Goal: Task Accomplishment & Management: Use online tool/utility

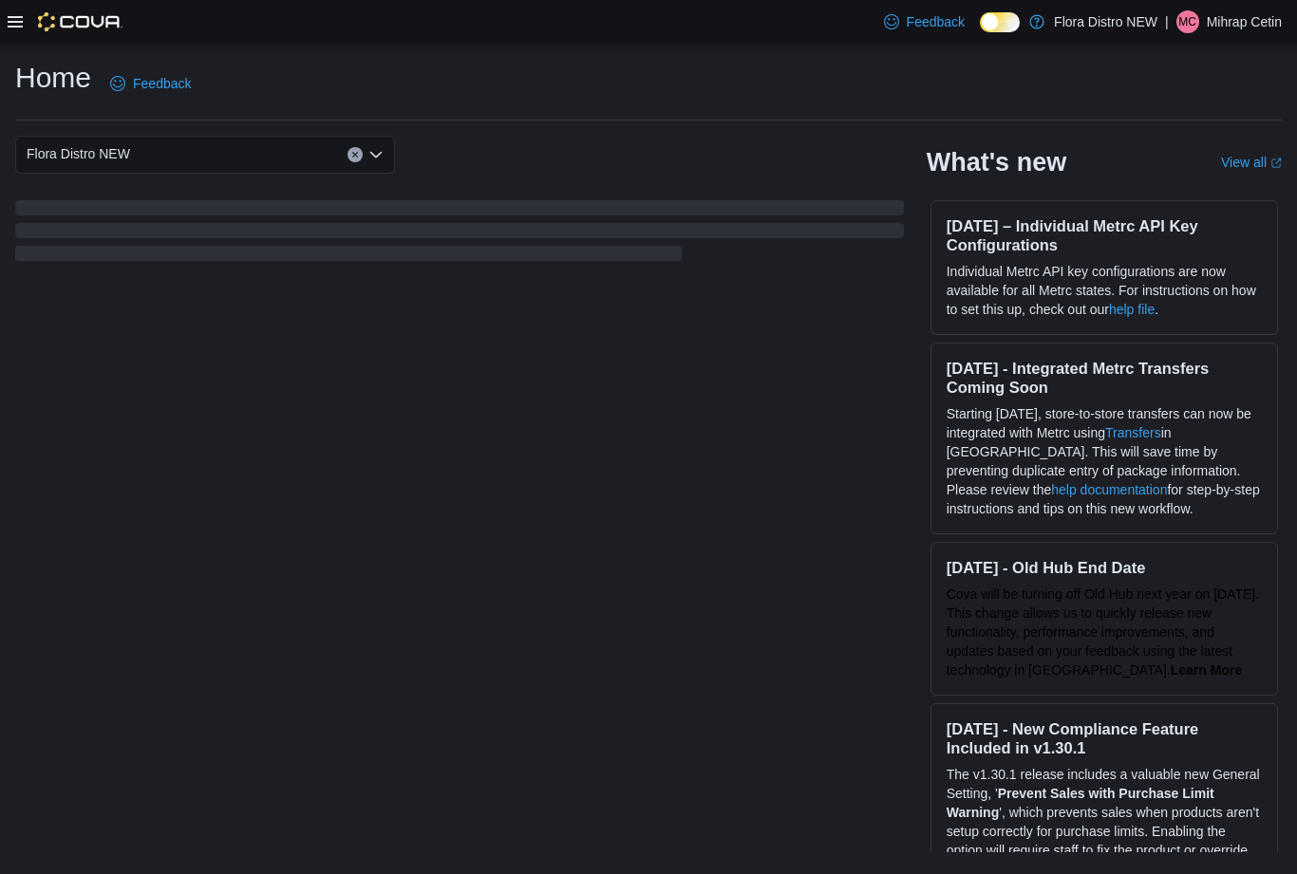
click at [33, 20] on div at bounding box center [65, 21] width 115 height 19
click at [15, 16] on icon at bounding box center [15, 21] width 15 height 15
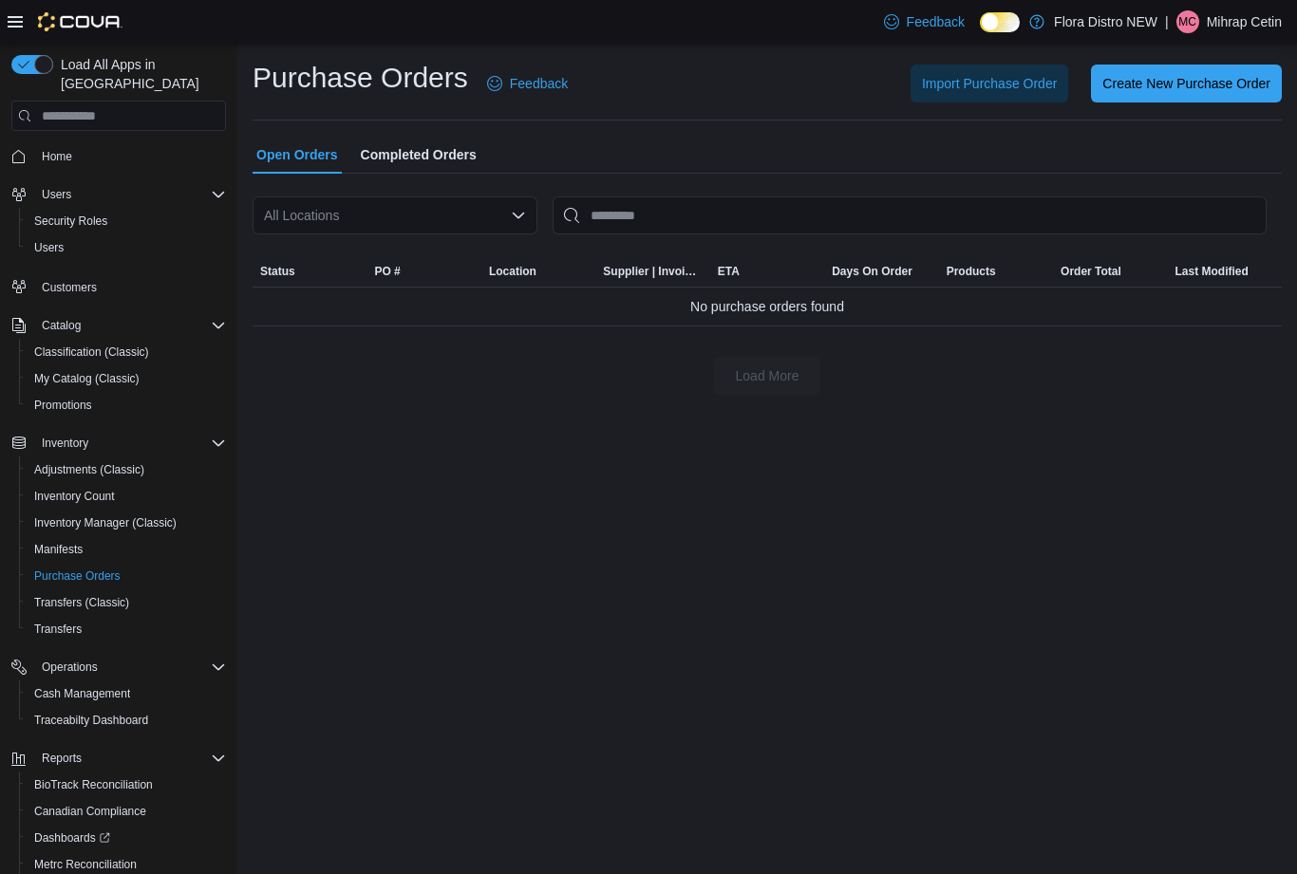
click at [513, 212] on icon "Open list of options" at bounding box center [518, 215] width 15 height 15
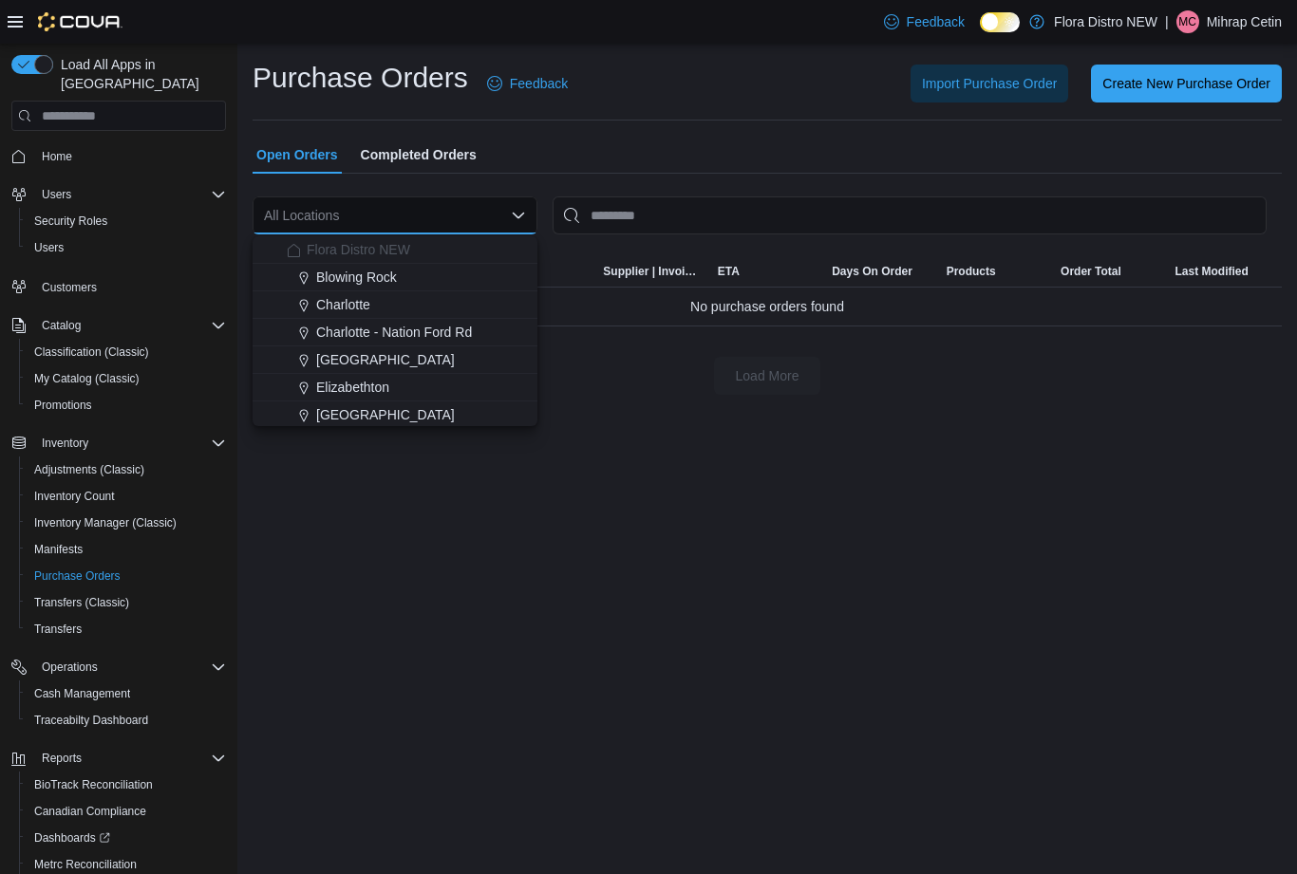
click at [351, 308] on span "Charlotte" at bounding box center [343, 304] width 54 height 19
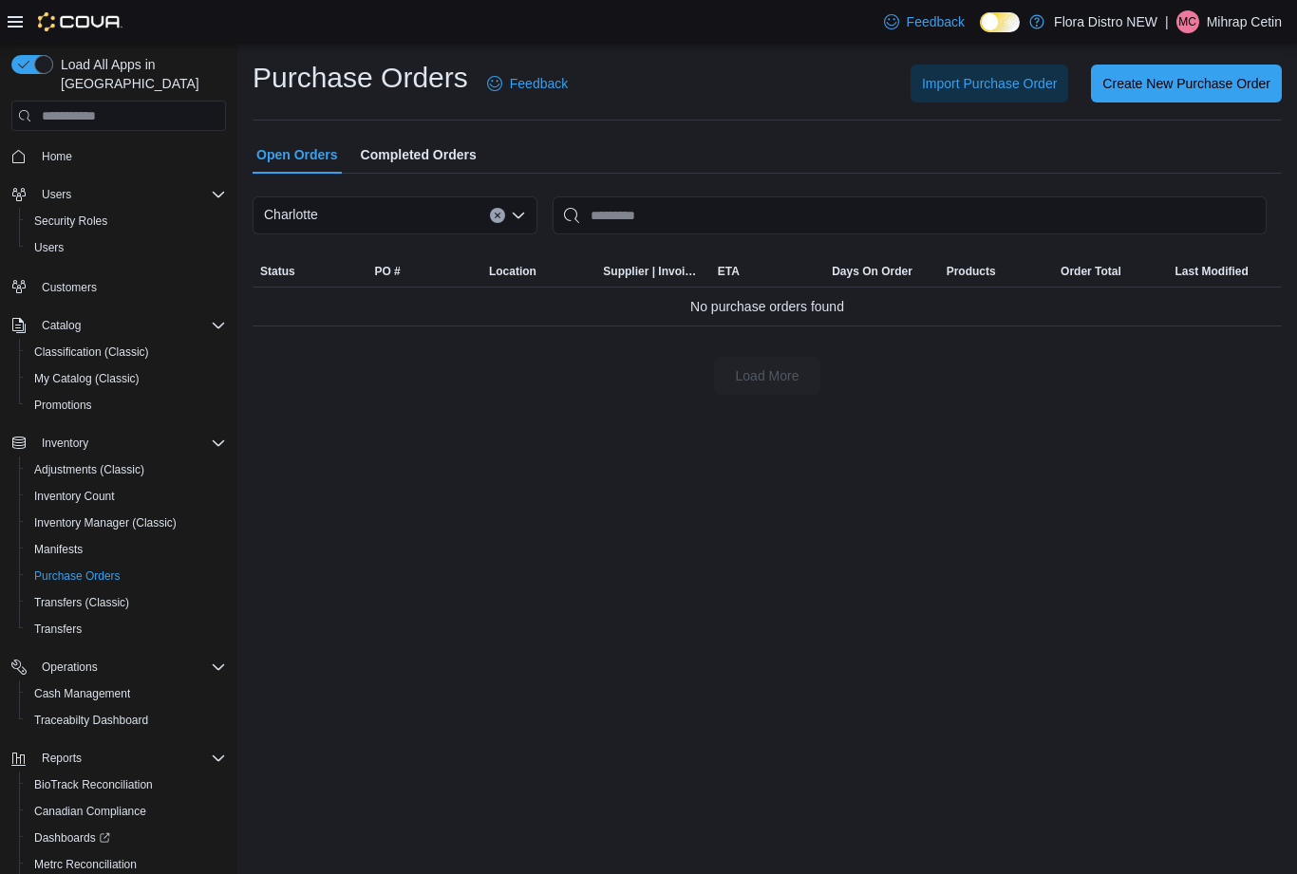
click at [490, 219] on button "Clear input" at bounding box center [497, 215] width 15 height 15
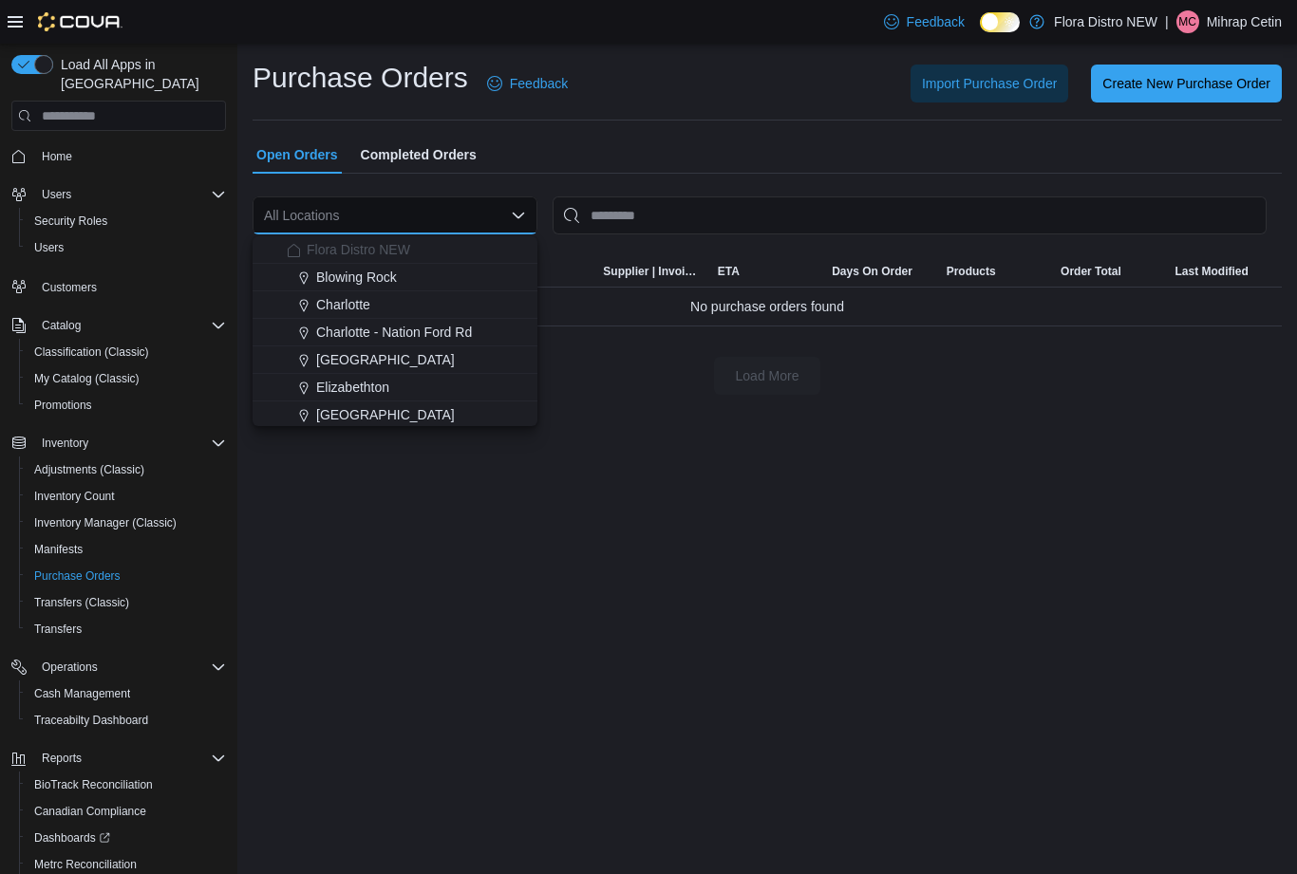
click at [1187, 96] on span "Create New Purchase Order" at bounding box center [1186, 84] width 168 height 38
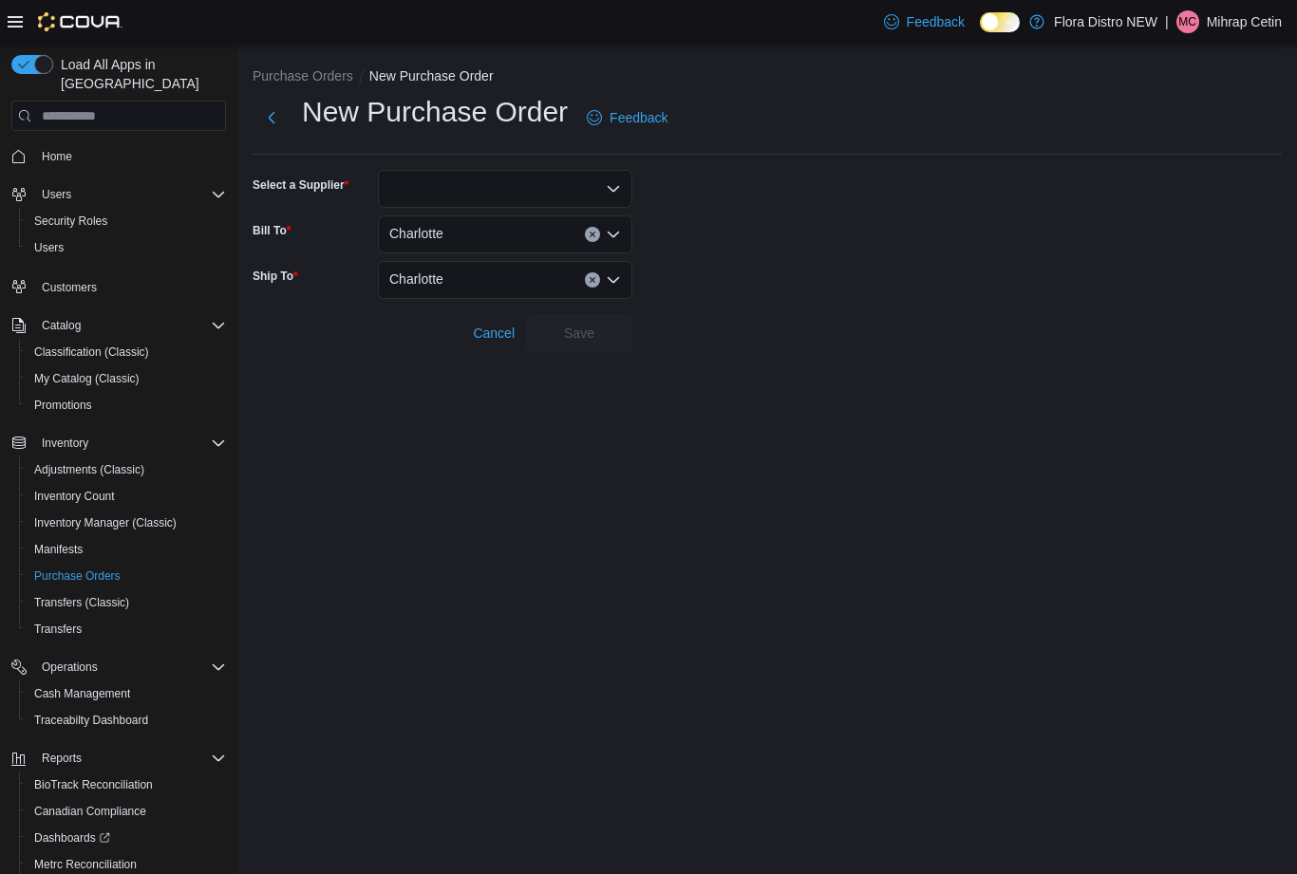
click at [598, 188] on div at bounding box center [505, 189] width 254 height 38
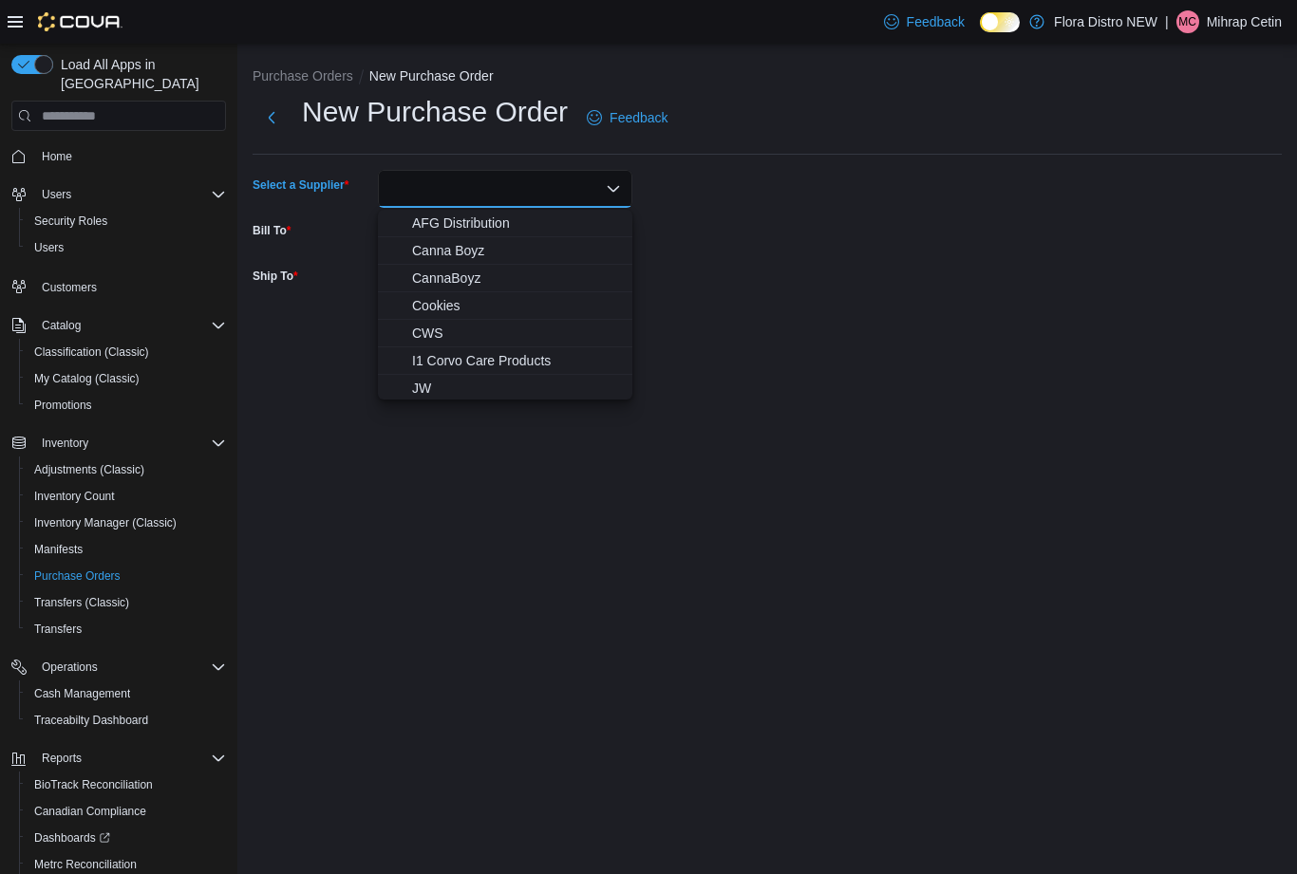
click at [431, 327] on span "CWS" at bounding box center [516, 333] width 209 height 19
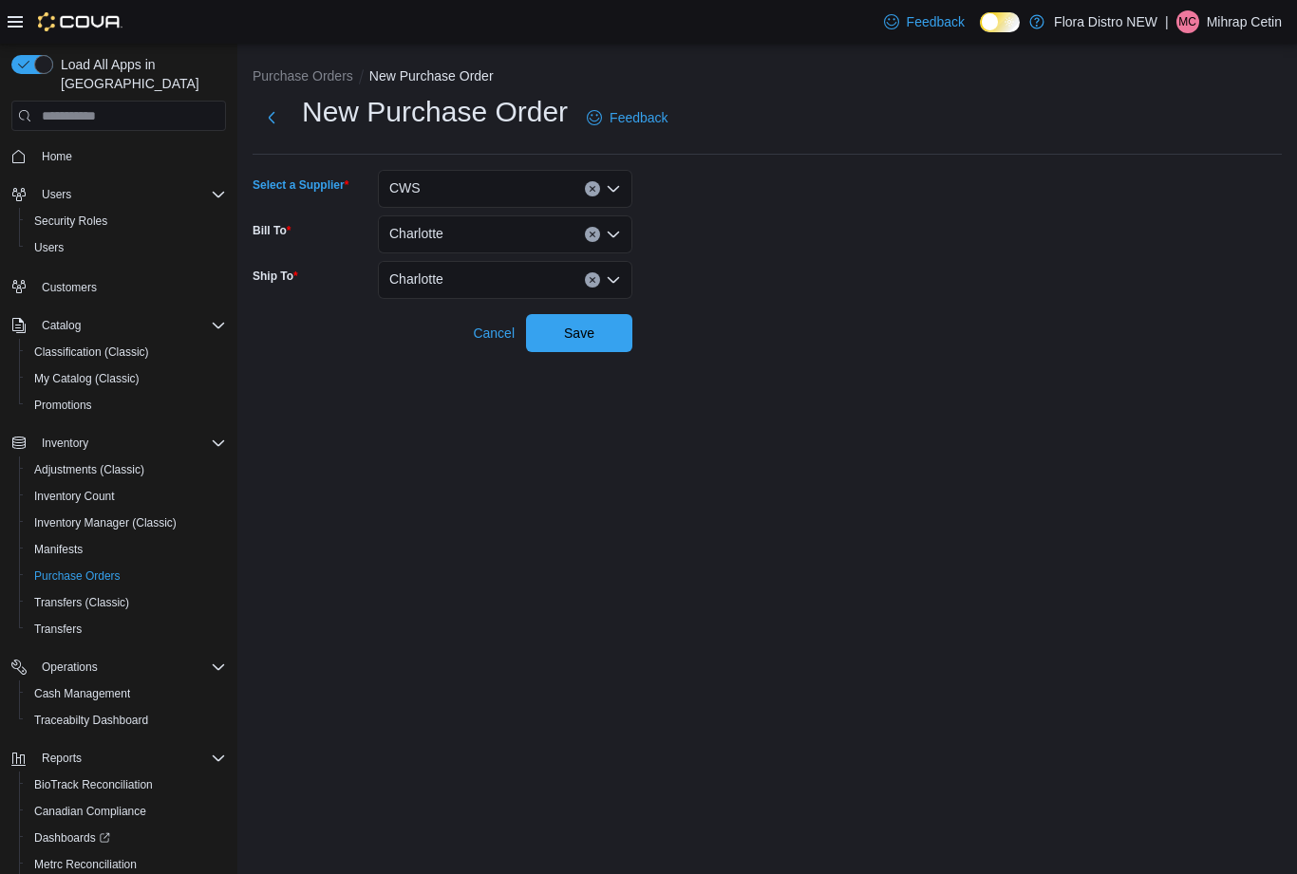
click at [583, 348] on span "Save" at bounding box center [579, 333] width 84 height 38
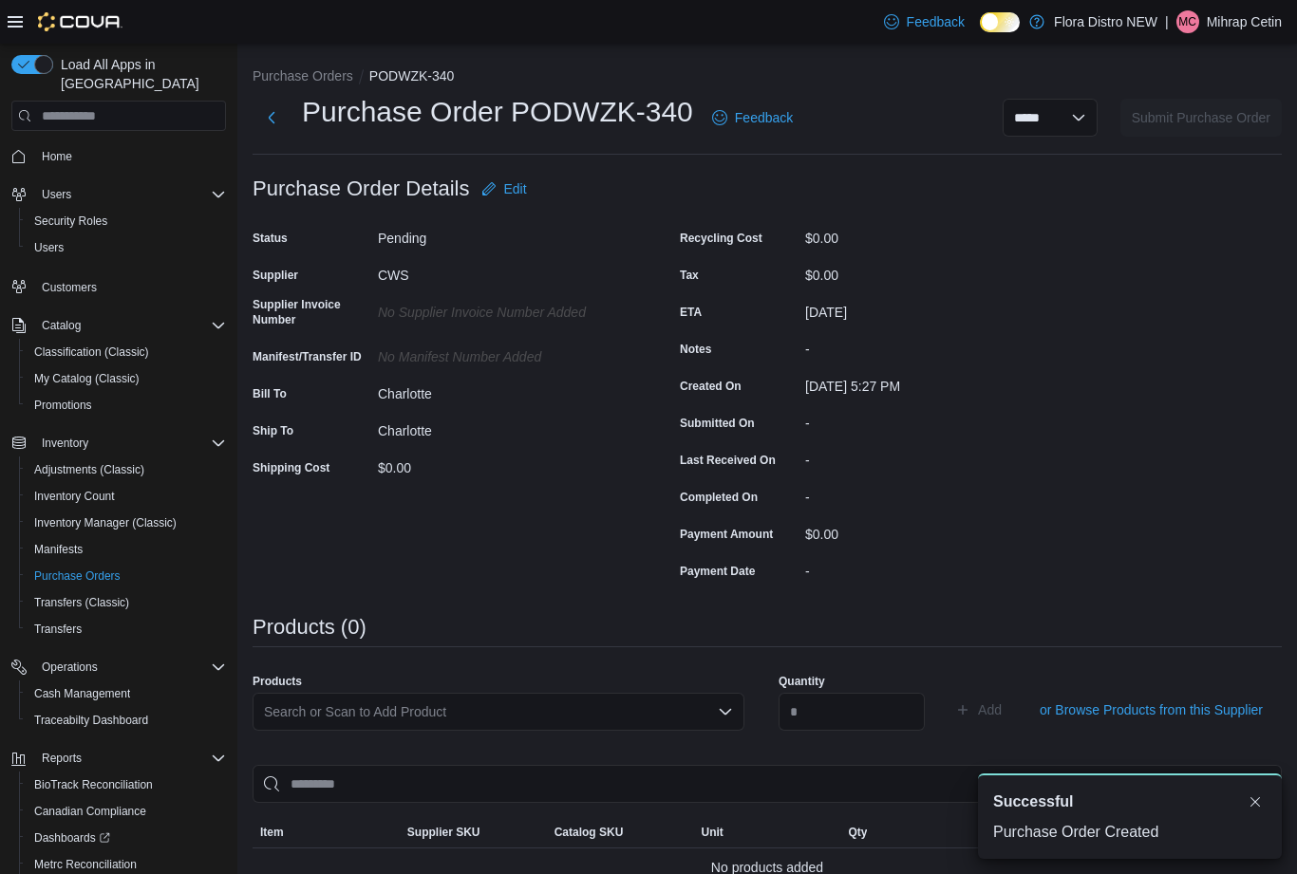
click at [531, 701] on div "Search or Scan to Add Product" at bounding box center [498, 712] width 492 height 38
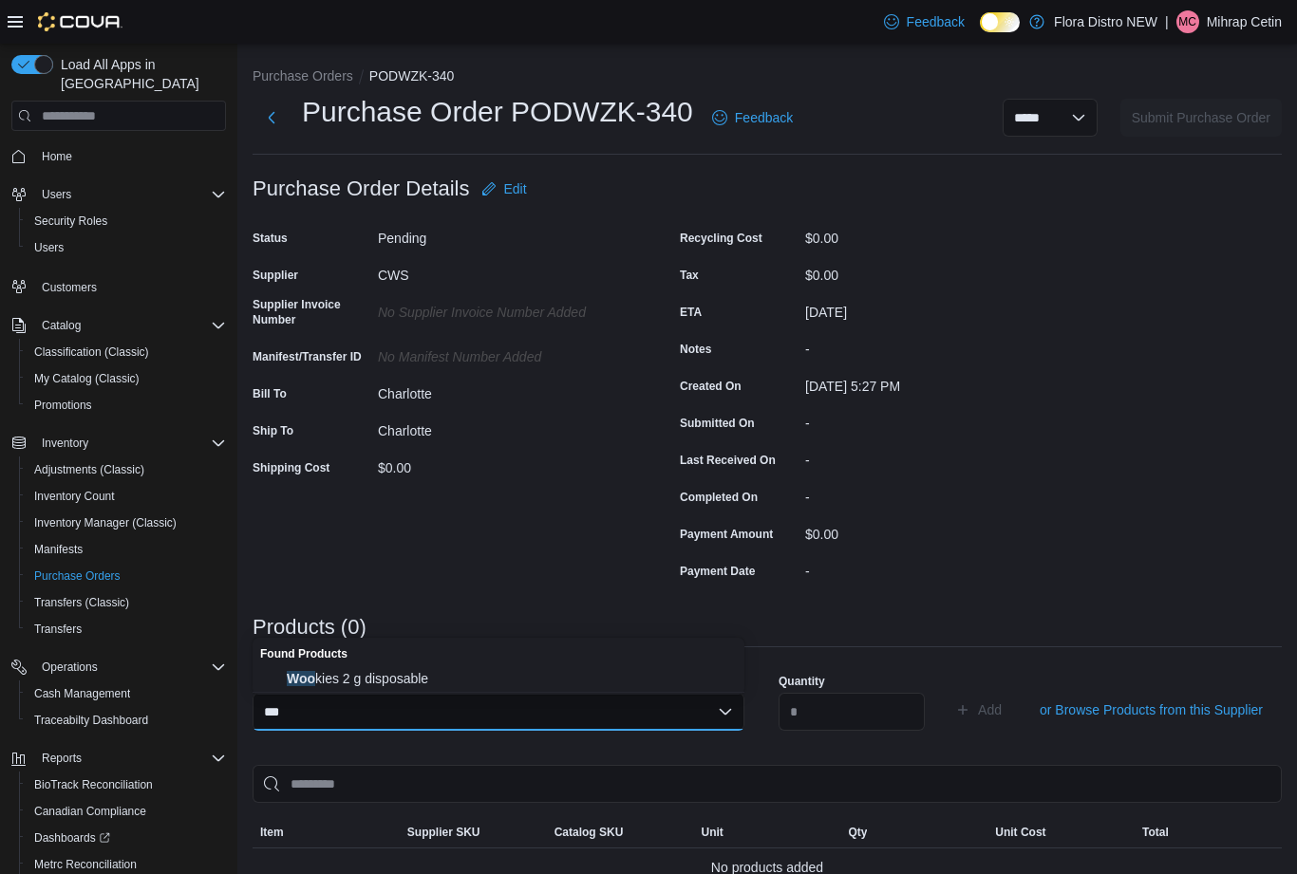
type input "***"
click at [403, 668] on button "Woo kies 2 g disposable" at bounding box center [498, 679] width 492 height 28
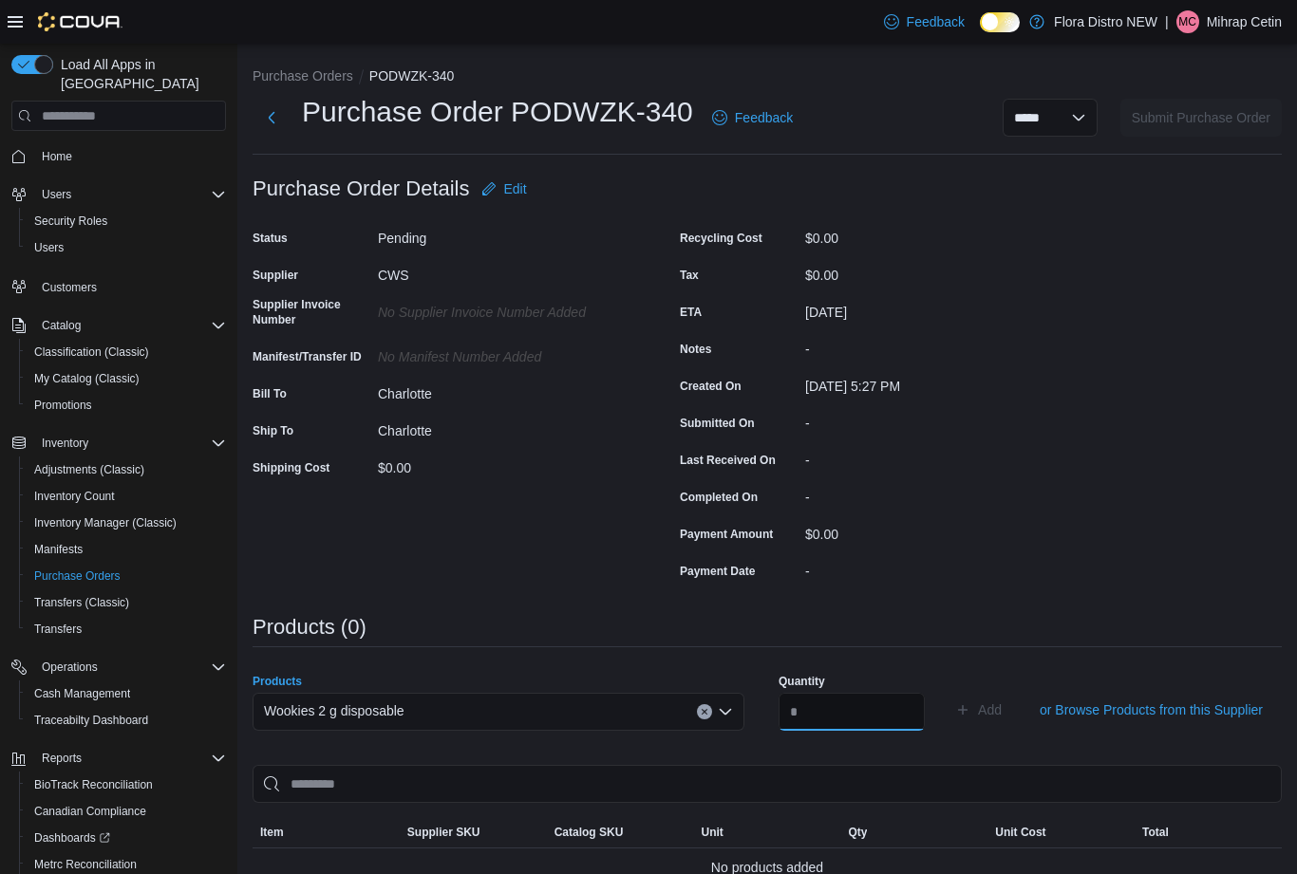
click at [857, 708] on input "number" at bounding box center [851, 712] width 146 height 38
type input "**"
click at [976, 717] on span "Add" at bounding box center [978, 710] width 47 height 38
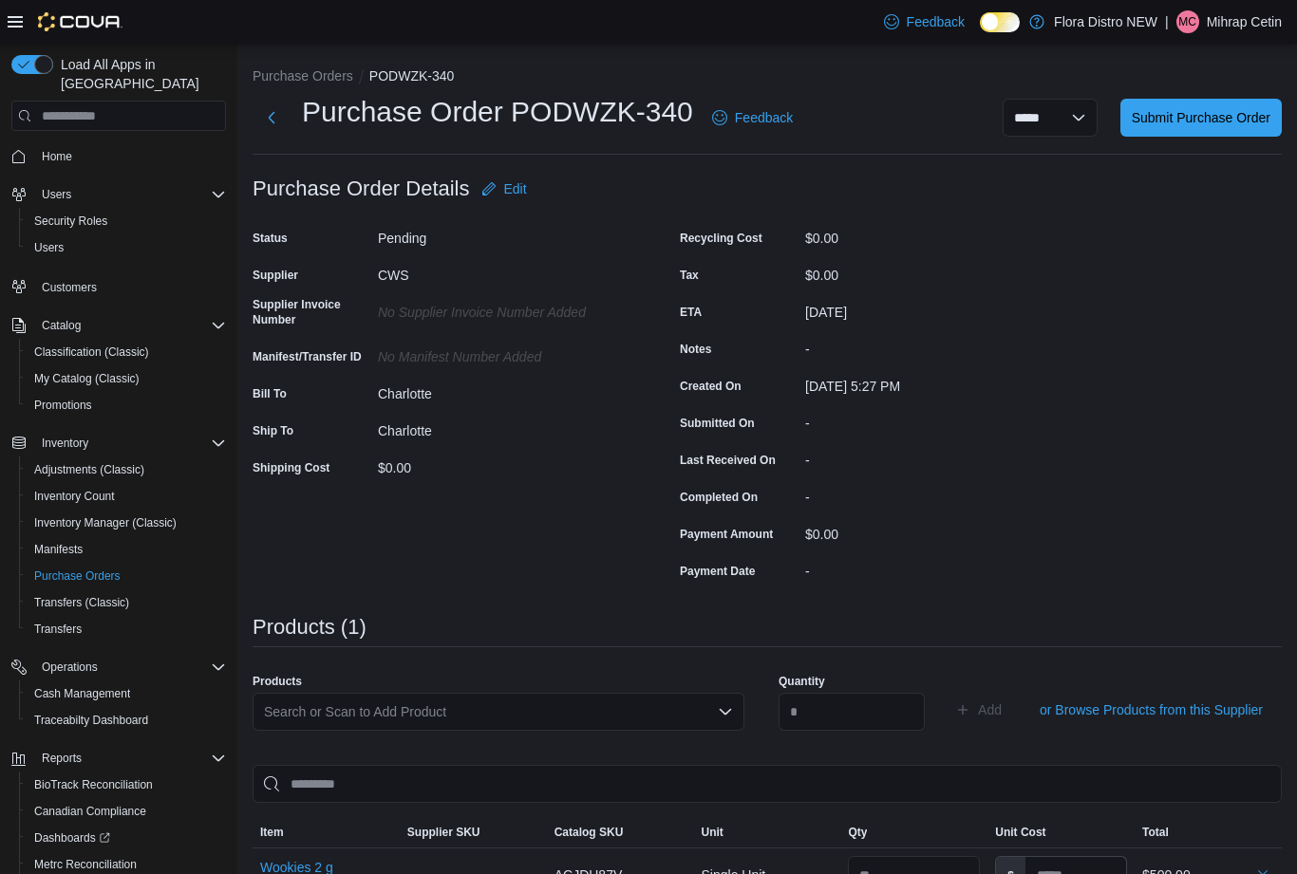
scroll to position [293, 0]
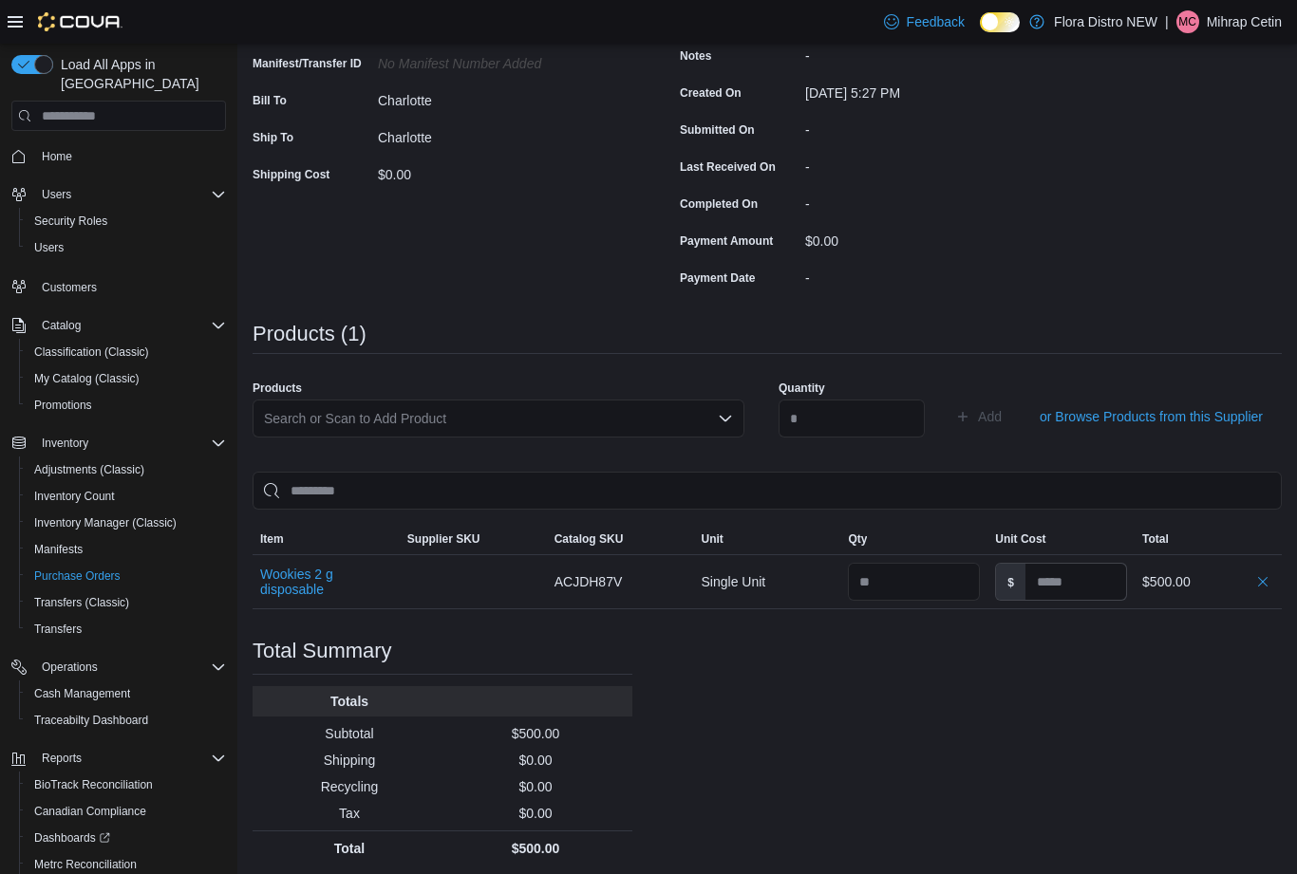
click at [946, 701] on div "Purchase Order: PODWZK-340 Feedback Purchase Order Details Edit Status Pending …" at bounding box center [766, 371] width 1029 height 989
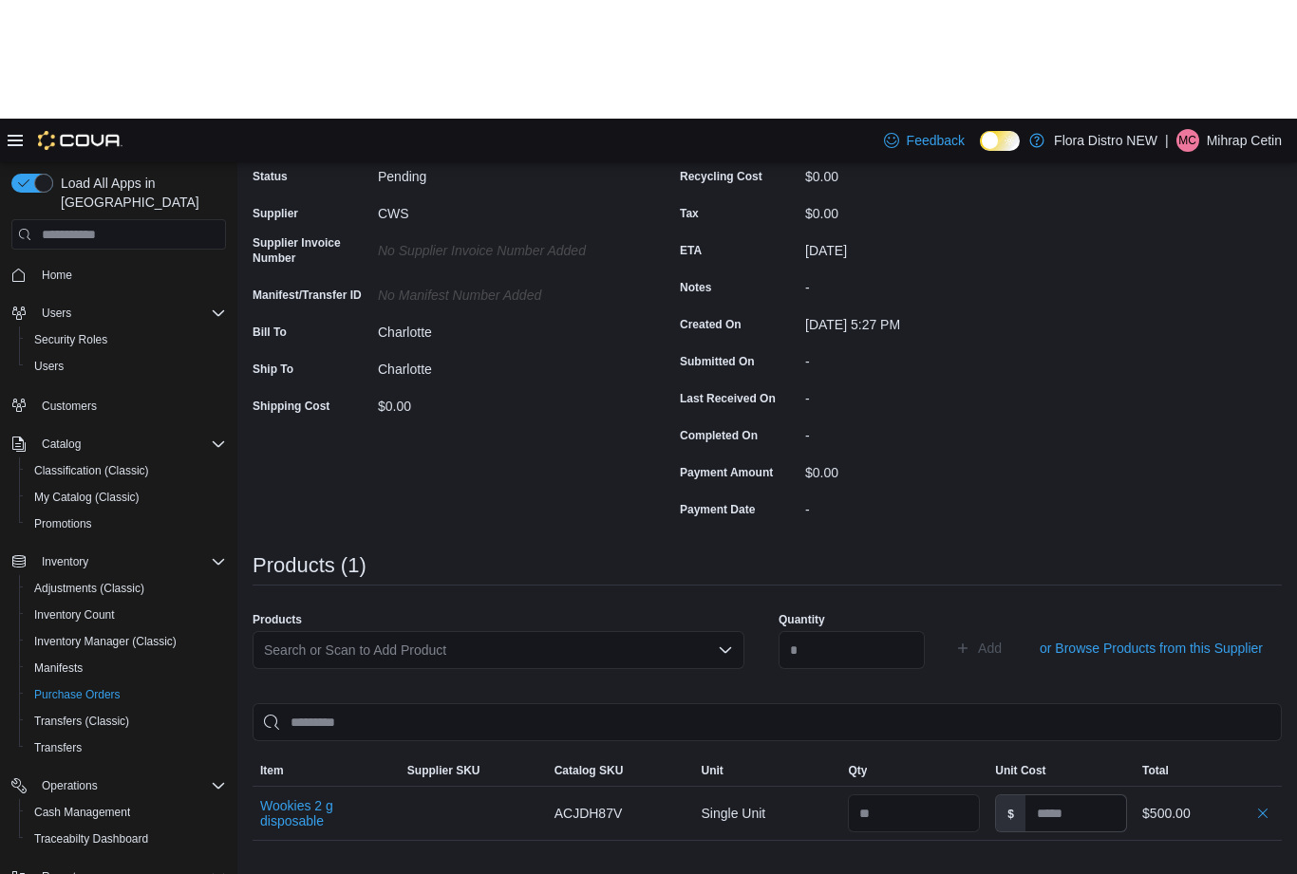
scroll to position [0, 0]
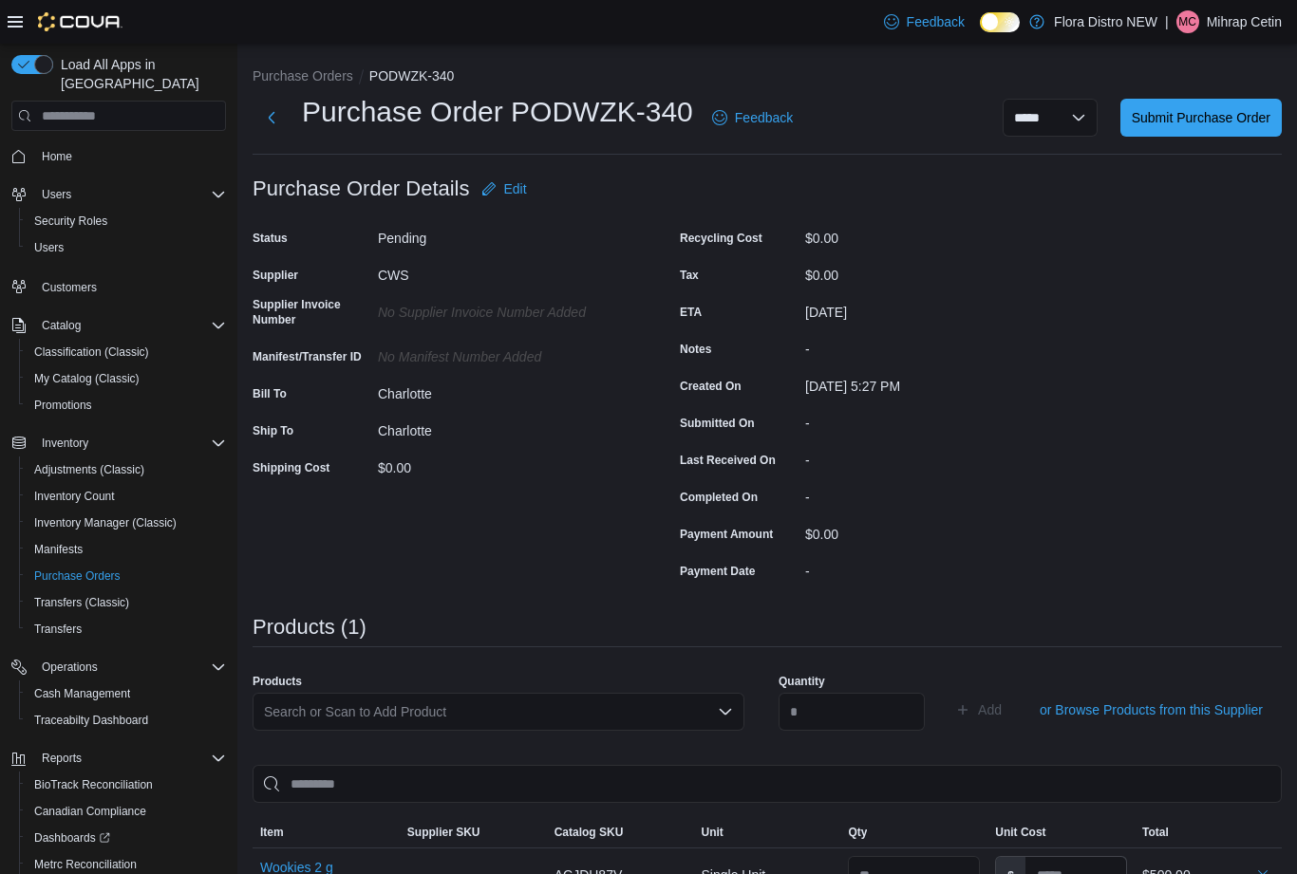
click at [269, 115] on button "Next" at bounding box center [271, 118] width 38 height 38
